Goal: Check status: Verify the current state of an ongoing process or item

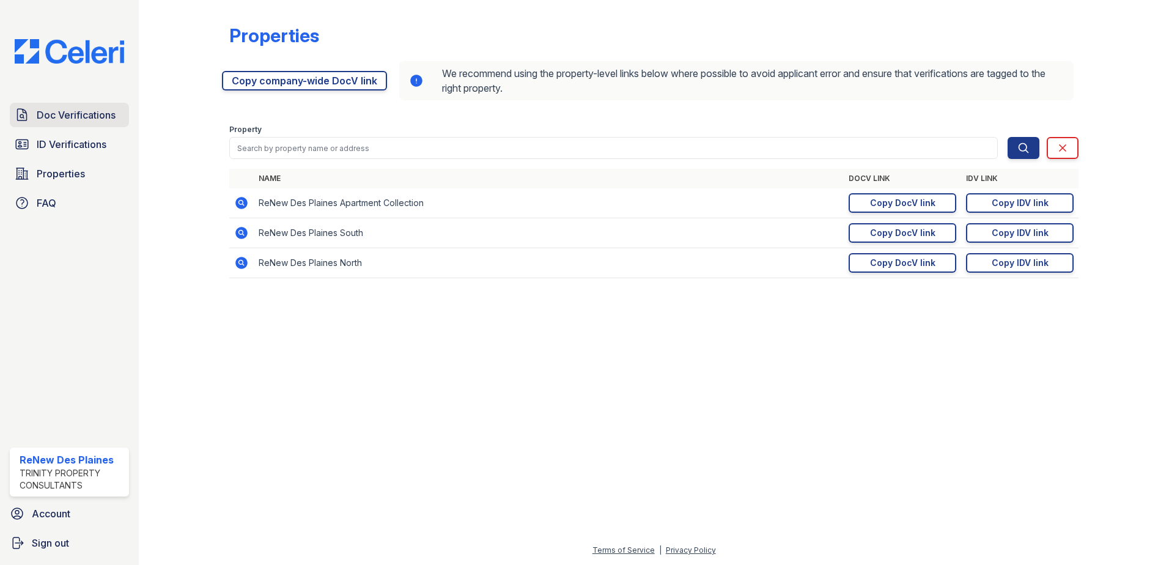
click at [77, 116] on span "Doc Verifications" at bounding box center [76, 115] width 79 height 15
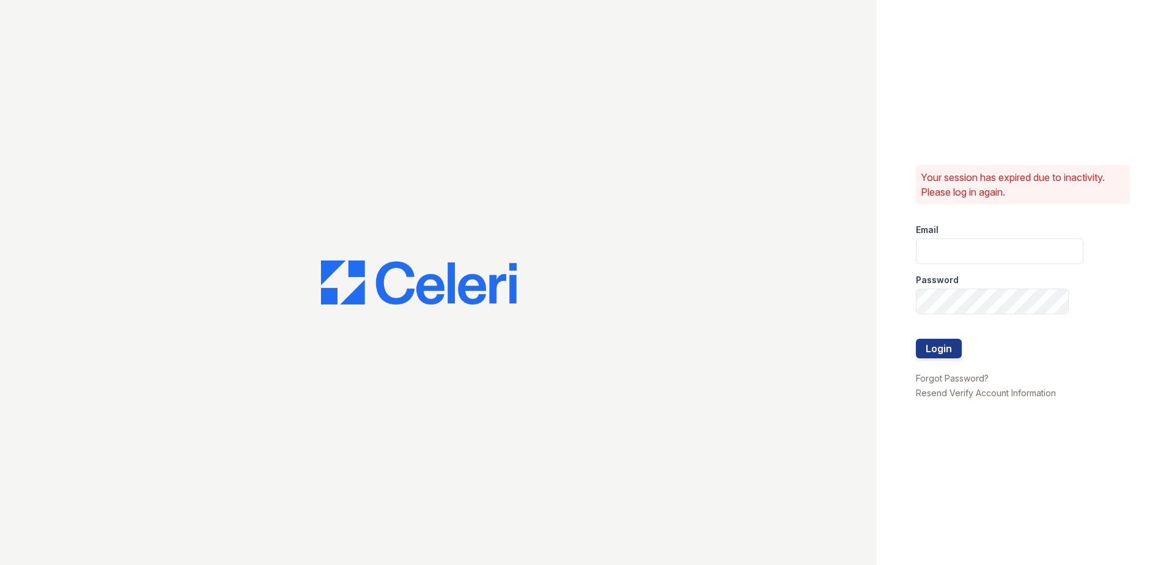
click at [80, 141] on div at bounding box center [438, 282] width 877 height 565
type input "[EMAIL_ADDRESS][DOMAIN_NAME]"
click at [940, 356] on button "Login" at bounding box center [939, 349] width 46 height 20
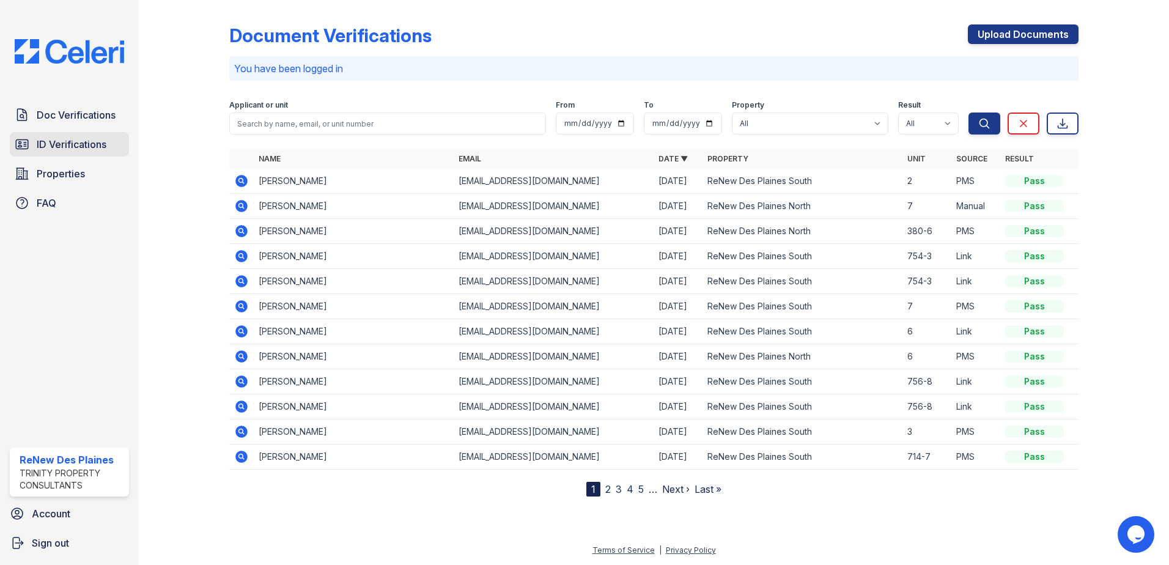
click at [63, 151] on span "ID Verifications" at bounding box center [72, 144] width 70 height 15
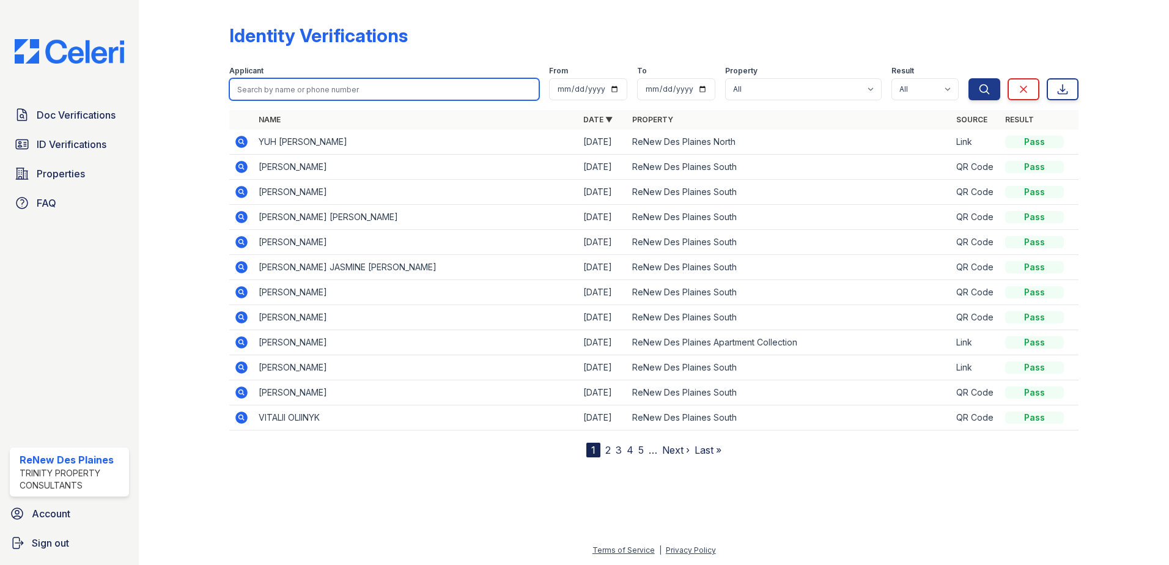
click at [269, 94] on input "search" at bounding box center [384, 89] width 310 height 22
type input "leticia"
click at [968, 78] on button "Search" at bounding box center [984, 89] width 32 height 22
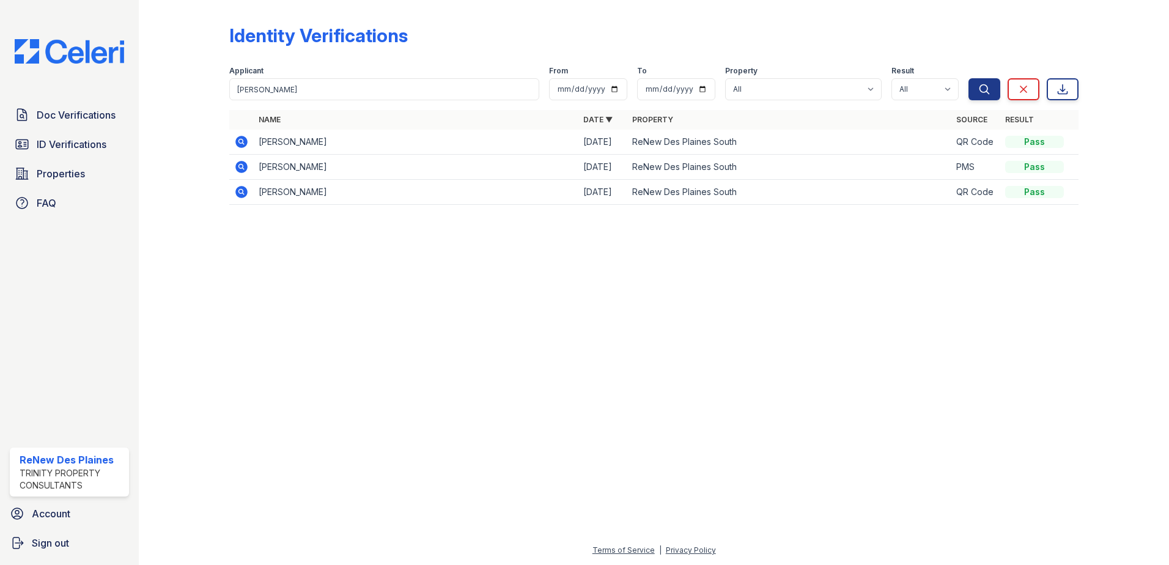
click at [239, 137] on icon at bounding box center [241, 142] width 12 height 12
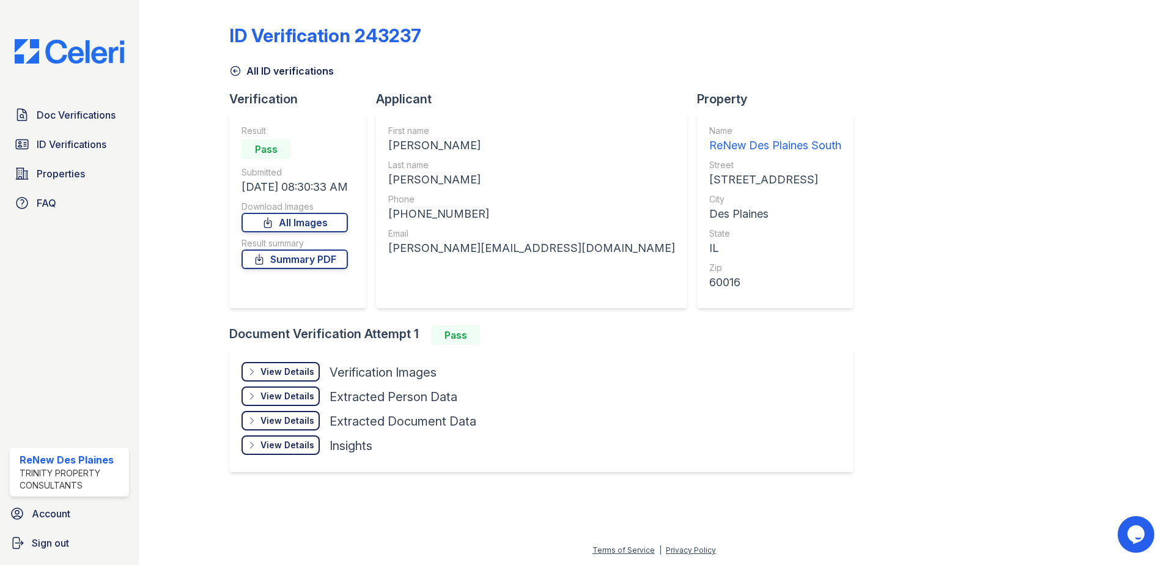
click at [274, 366] on div "View Details" at bounding box center [287, 372] width 54 height 12
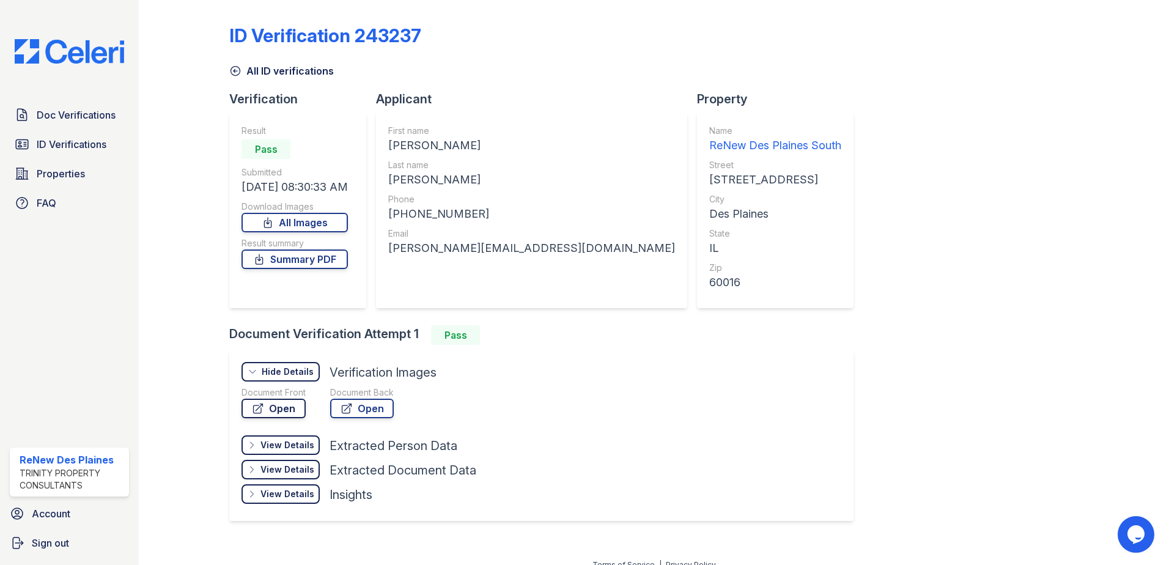
click at [292, 407] on link "Open" at bounding box center [273, 409] width 64 height 20
